Goal: Task Accomplishment & Management: Use online tool/utility

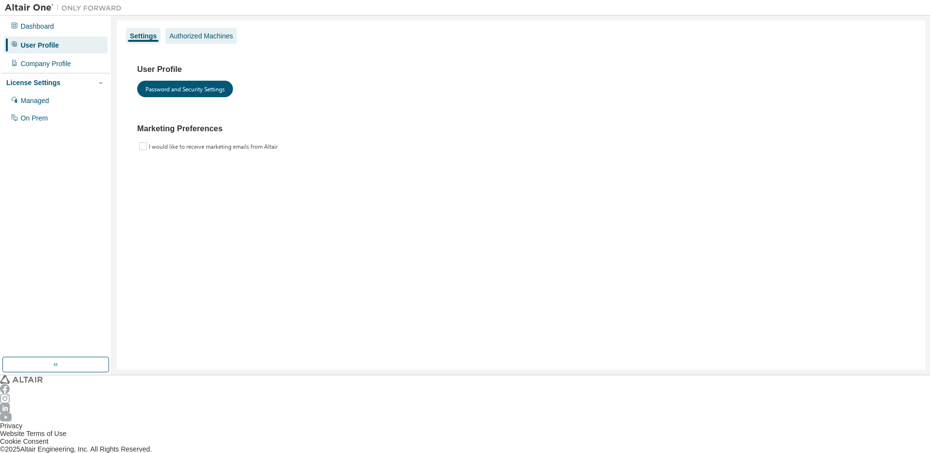
click at [188, 35] on div "Authorized Machines" at bounding box center [201, 36] width 64 height 8
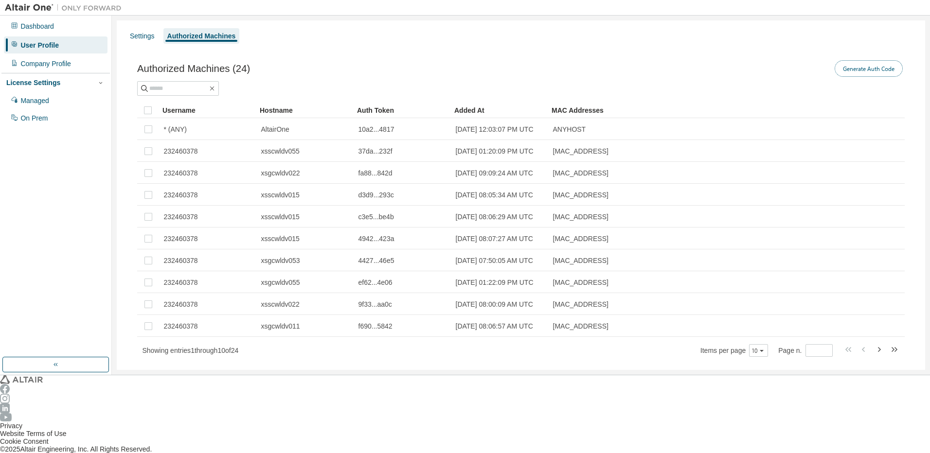
click at [862, 71] on button "Generate Auth Code" at bounding box center [869, 68] width 68 height 17
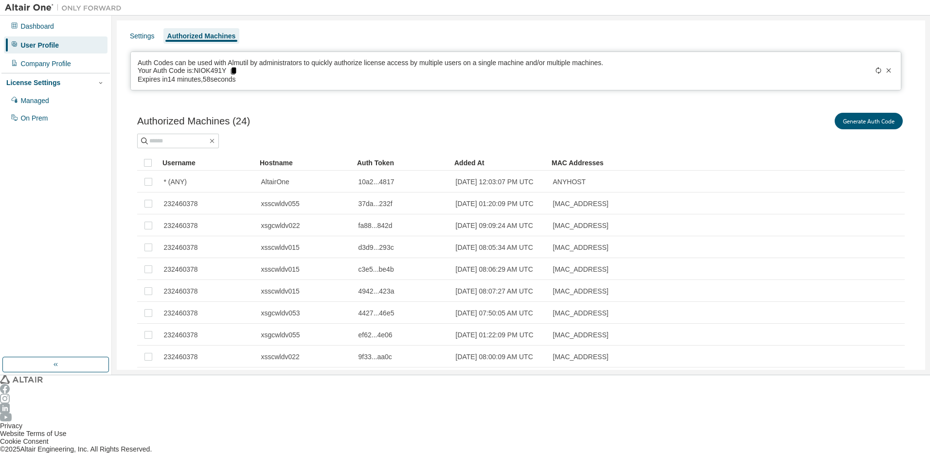
click at [236, 73] on icon at bounding box center [233, 71] width 5 height 7
click at [238, 73] on icon at bounding box center [233, 71] width 9 height 9
